Goal: Communication & Community: Answer question/provide support

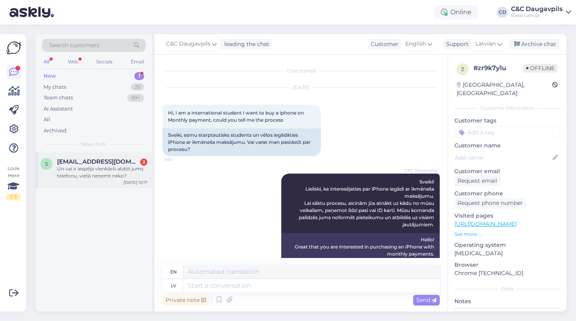
scroll to position [33, 0]
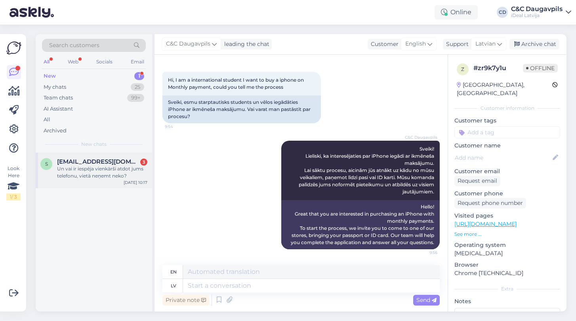
click at [116, 171] on div "Un vai ir iespēja vienkārši atdot jums telefonu, vietā neņemt neko?" at bounding box center [102, 172] width 90 height 14
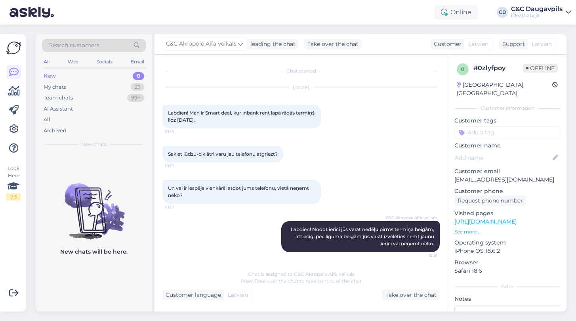
scroll to position [2, 0]
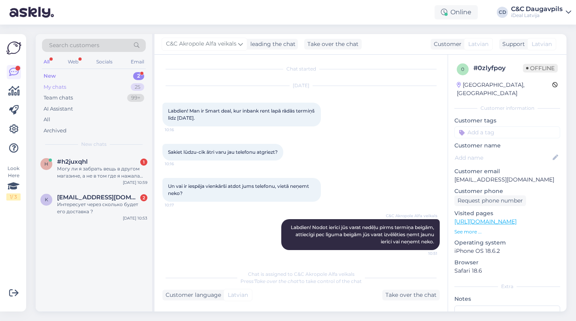
click at [53, 88] on div "My chats" at bounding box center [55, 87] width 23 height 8
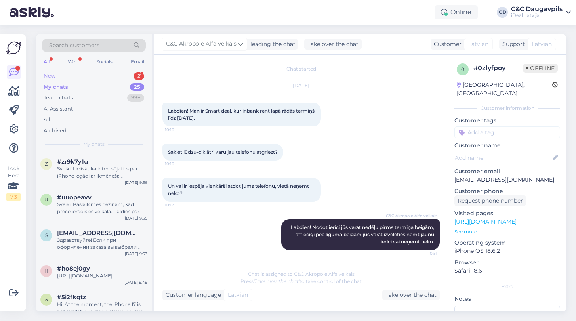
click at [50, 75] on div "New" at bounding box center [50, 76] width 12 height 8
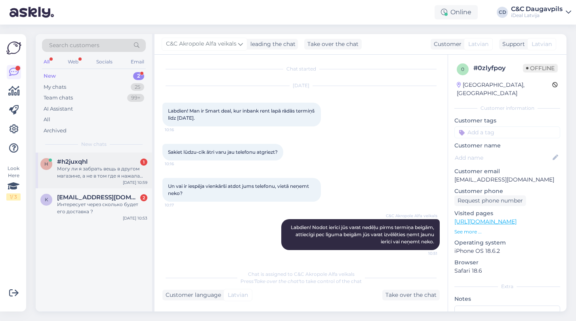
click at [76, 168] on div "Могу ли я забрать вещь в другом магазине, а не в том где я нажала забрать потом…" at bounding box center [102, 172] width 90 height 14
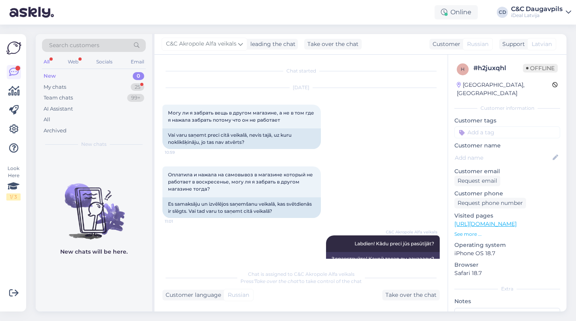
scroll to position [15, 0]
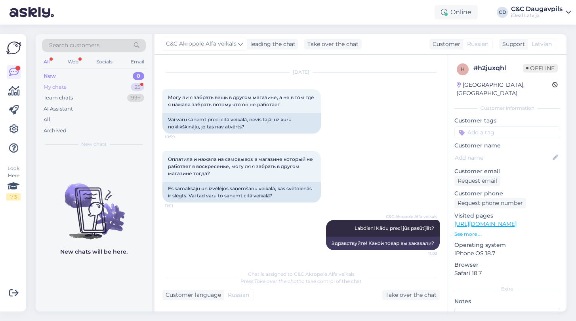
click at [58, 85] on div "My chats" at bounding box center [55, 87] width 23 height 8
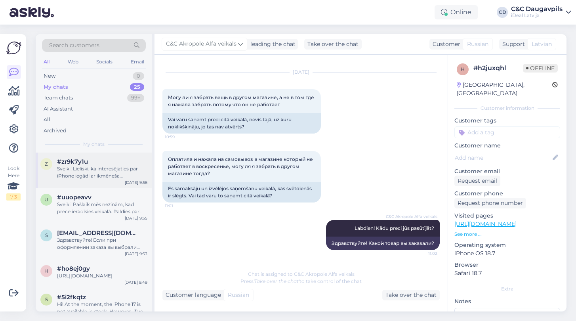
scroll to position [0, 0]
click at [52, 78] on div "New" at bounding box center [50, 76] width 12 height 8
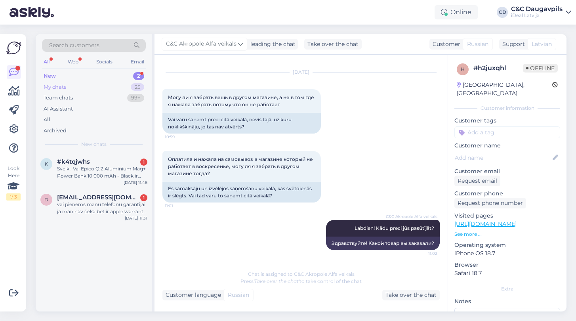
click at [59, 84] on div "My chats" at bounding box center [55, 87] width 23 height 8
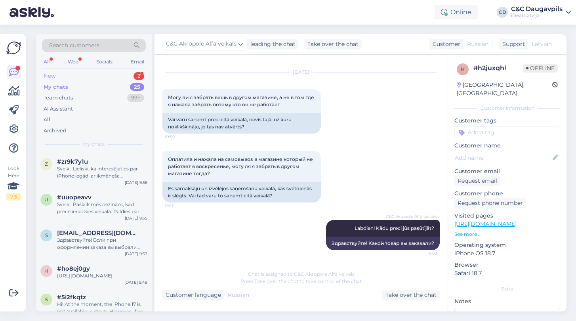
click at [50, 75] on div "New" at bounding box center [50, 76] width 12 height 8
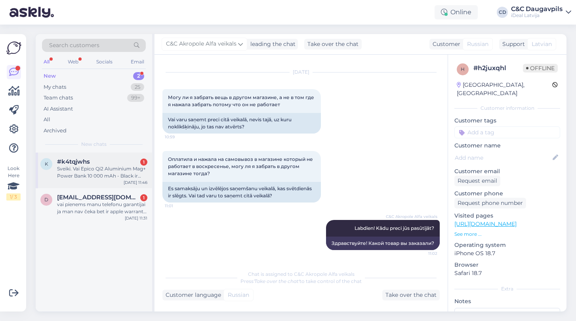
click at [74, 180] on div "k #k4tqjwhs 1 Sveiki. Vai Epico Qi2 Aluminium Mag+ Power Bank 10 000 mAh - Blac…" at bounding box center [94, 170] width 116 height 36
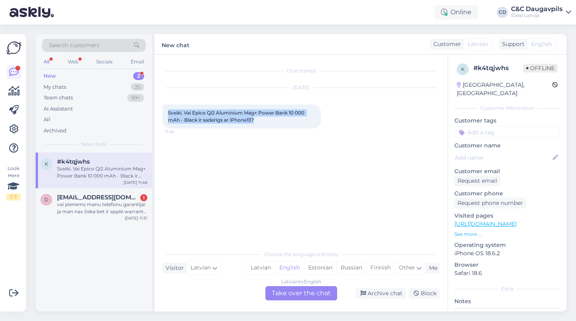
drag, startPoint x: 258, startPoint y: 120, endPoint x: 164, endPoint y: 112, distance: 94.5
click at [164, 112] on div "Sveiki. Vai Epico Qi2 Aluminium Mag+ Power Bank 10 000 mAh - Black ir saderīgs …" at bounding box center [241, 117] width 158 height 24
copy span "Sveiki. Vai Epico Qi2 Aluminium Mag+ Power Bank 10 000 mAh - Black ir saderīgs …"
click at [265, 269] on div "Latvian" at bounding box center [261, 268] width 28 height 12
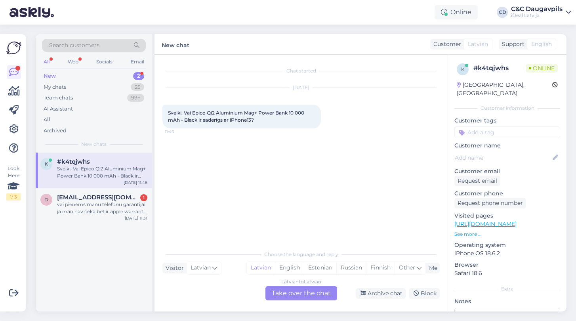
click at [305, 296] on div "Latvian to Latvian Take over the chat" at bounding box center [301, 293] width 72 height 14
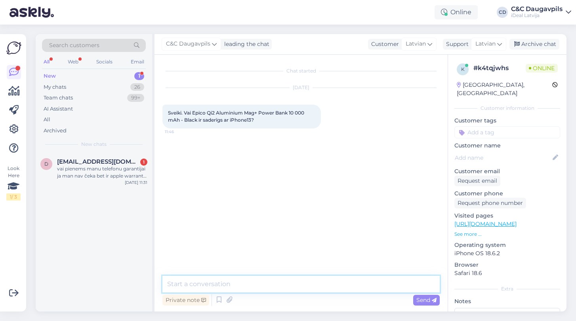
click at [254, 281] on textarea at bounding box center [300, 284] width 277 height 17
paste textarea "Sveiki! Jā, Epico Qi2 Aluminium Mag+ Power Bank 10 000 mAh – Black ir saderīgs …"
type textarea "Sveiki! Jā, Epico Qi2 Aluminium Mag+ Power Bank 10 000 mAh – Black ir saderīgs …"
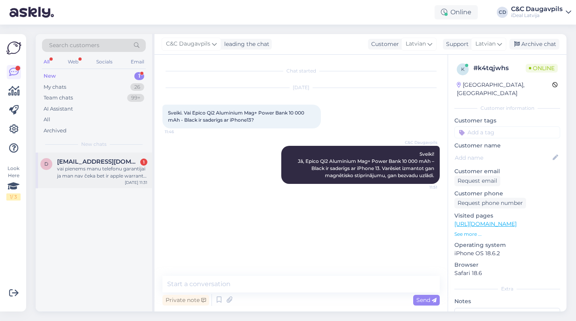
click at [107, 171] on div "vai pienems manu telefonu garantijai ja man nav čeka bet ir apple warranty ar m…" at bounding box center [102, 172] width 90 height 14
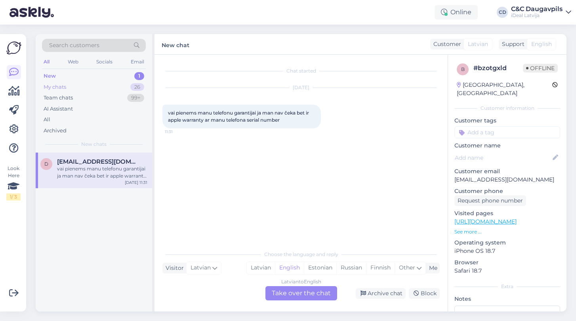
click at [52, 85] on div "My chats" at bounding box center [55, 87] width 23 height 8
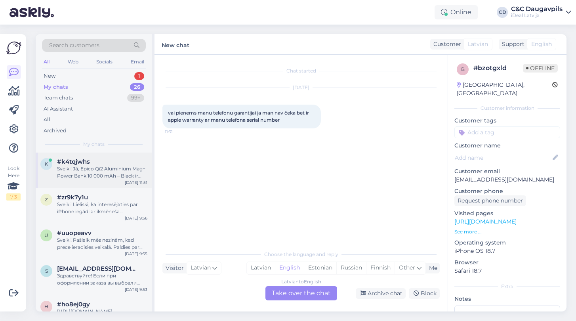
click at [72, 174] on div "Sveiki! Jā, Epico Qi2 Aluminium Mag+ Power Bank 10 000 mAh – Black ir saderīgs …" at bounding box center [102, 172] width 90 height 14
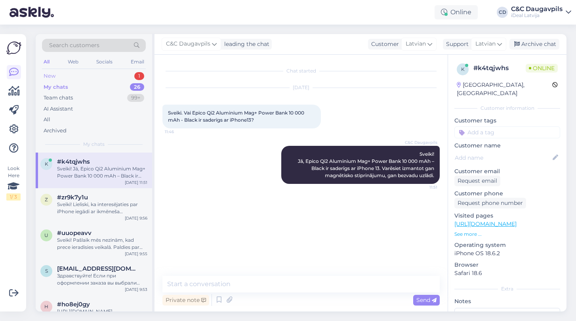
click at [51, 74] on div "New" at bounding box center [50, 76] width 12 height 8
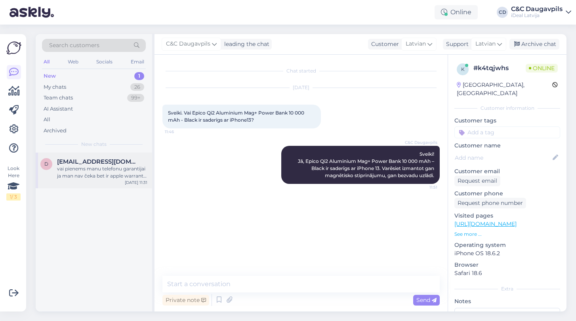
click at [101, 165] on div "vai pienems manu telefonu garantijai ja man nav čeka bet ir apple warranty ar m…" at bounding box center [102, 172] width 90 height 14
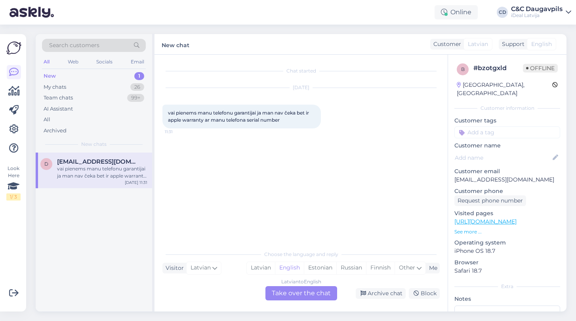
drag, startPoint x: 284, startPoint y: 122, endPoint x: 165, endPoint y: 112, distance: 119.6
click at [165, 112] on div "vai pienems manu telefonu garantijai ja man nav čeka bet ir apple warranty ar m…" at bounding box center [241, 117] width 158 height 24
copy span "vai pienems manu telefonu garantijai ja man nav čeka bet ir apple warranty ar m…"
click at [260, 263] on div "Latvian" at bounding box center [261, 268] width 28 height 12
click at [301, 294] on div "Latvian to Latvian Take over the chat" at bounding box center [301, 293] width 72 height 14
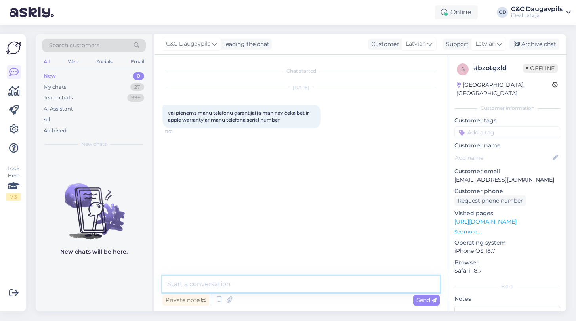
click at [222, 280] on textarea at bounding box center [300, 284] width 277 height 17
paste textarea "Sveiki! Ja jūsu telefons ir pirmajā garantijas gadā, Apple garantija darbojas v…"
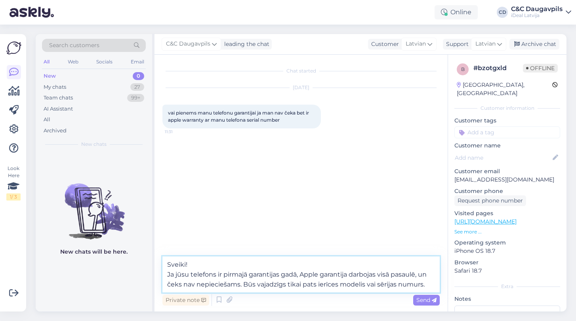
click at [378, 282] on textarea "Sveiki! Ja jūsu telefons ir pirmajā garantijas gadā, Apple garantija darbojas v…" at bounding box center [300, 274] width 277 height 36
type textarea "Sveiki! Ja jūsu telefons ir pirmajā garantijas gadā, Apple garantija darbojas v…"
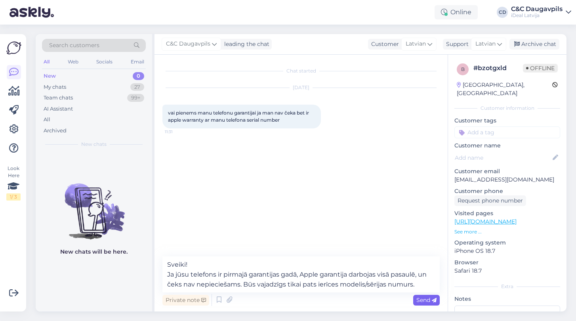
click at [424, 301] on span "Send" at bounding box center [426, 299] width 20 height 7
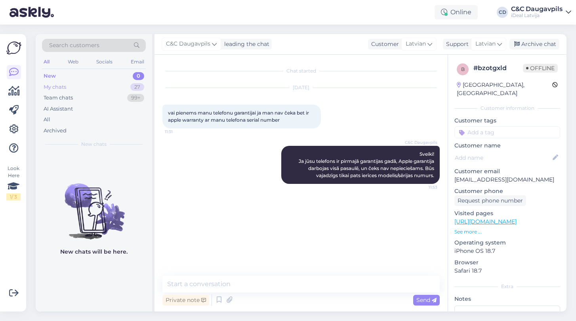
click at [61, 87] on div "My chats" at bounding box center [55, 87] width 23 height 8
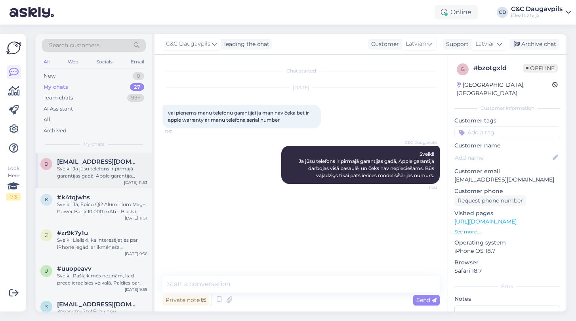
click at [82, 171] on div "Sveiki! Ja jūsu telefons ir pirmajā garantijas gadā, Apple garantija darbojas v…" at bounding box center [102, 172] width 90 height 14
click at [50, 76] on div "New" at bounding box center [50, 76] width 12 height 8
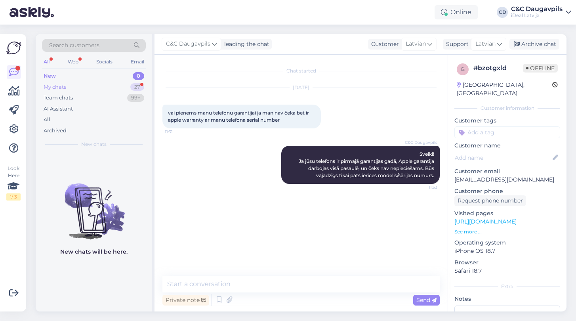
click at [59, 84] on div "My chats" at bounding box center [55, 87] width 23 height 8
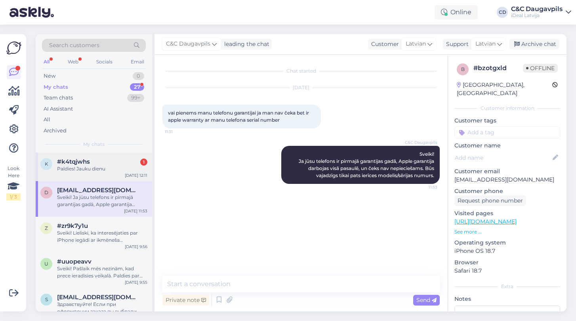
click at [94, 168] on div "Paldies! Jauku dienu" at bounding box center [102, 168] width 90 height 7
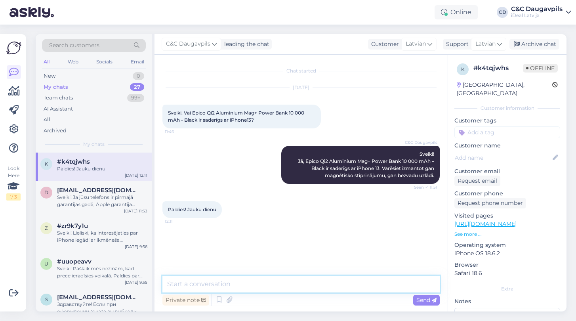
click at [208, 285] on textarea at bounding box center [300, 284] width 277 height 17
type textarea "Lūdzu, jauku dienu."
